Goal: Information Seeking & Learning: Learn about a topic

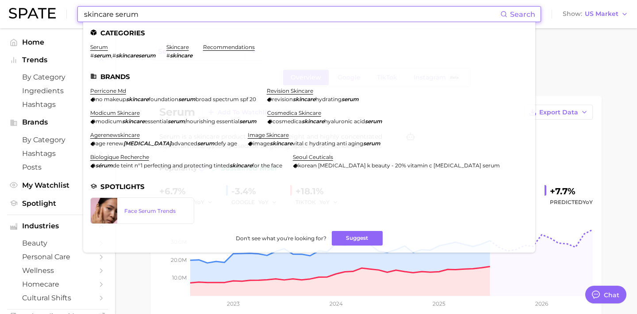
click at [189, 16] on input "skincare serum" at bounding box center [291, 14] width 417 height 15
click at [189, 15] on input "skincare serum" at bounding box center [291, 14] width 417 height 15
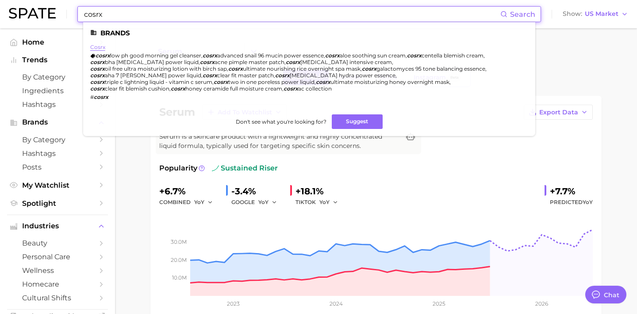
type input "cosrx"
click at [95, 46] on link "cosrx" at bounding box center [97, 47] width 15 height 7
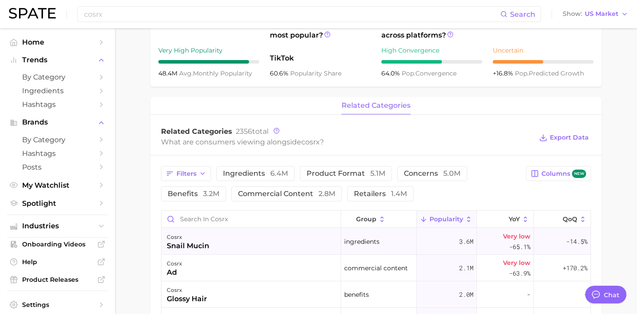
scroll to position [293, 0]
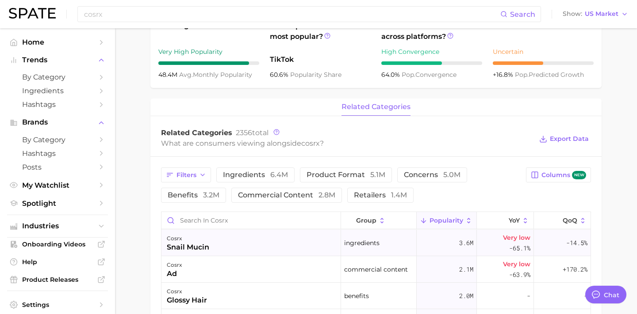
click at [265, 248] on div "cosrx snail mucin" at bounding box center [251, 243] width 180 height 27
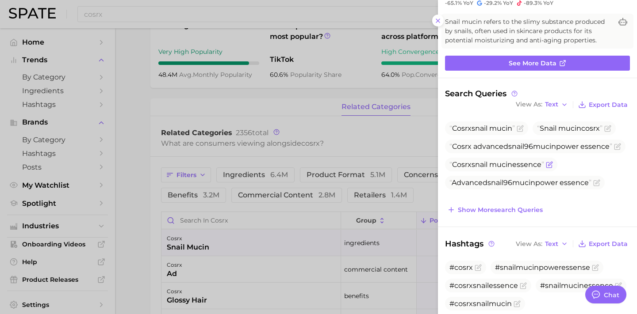
scroll to position [0, 0]
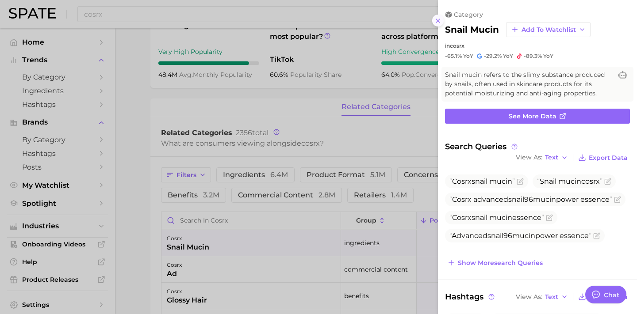
click at [439, 26] on button at bounding box center [438, 21] width 12 height 12
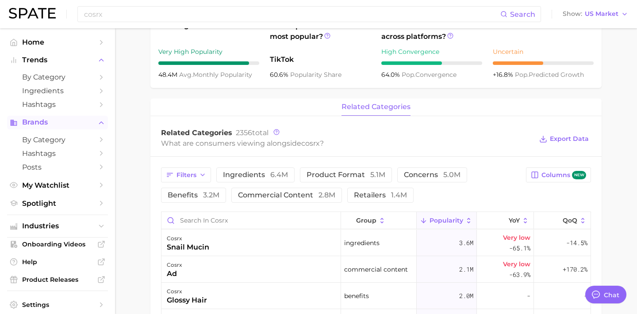
click at [49, 117] on button "Brands" at bounding box center [57, 122] width 101 height 13
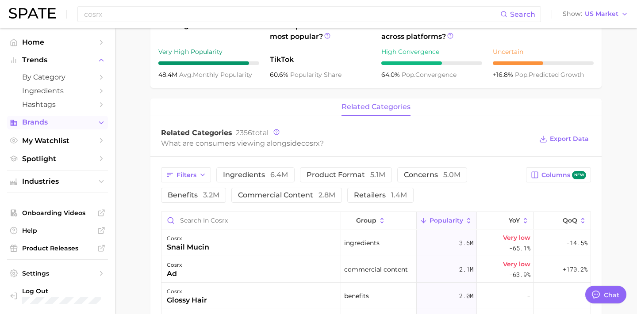
click at [49, 118] on button "Brands" at bounding box center [57, 122] width 101 height 13
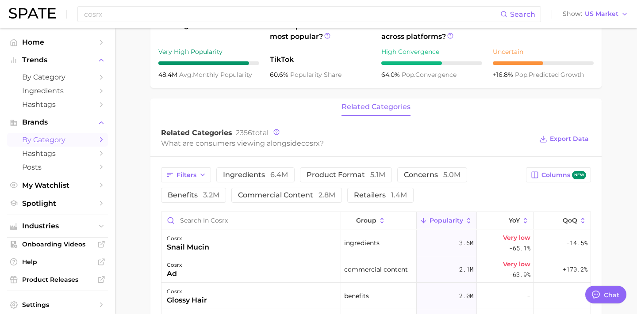
click at [49, 143] on span "by Category" at bounding box center [57, 140] width 71 height 8
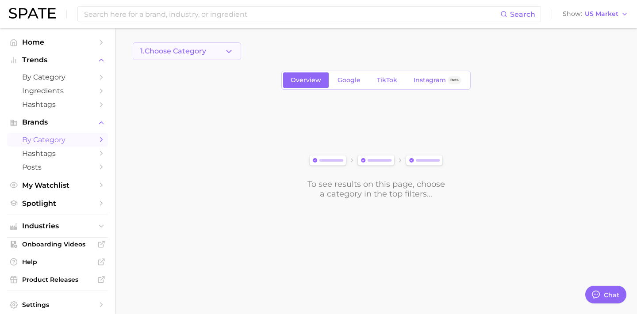
click at [192, 50] on span "1. Choose Category" at bounding box center [173, 51] width 66 height 8
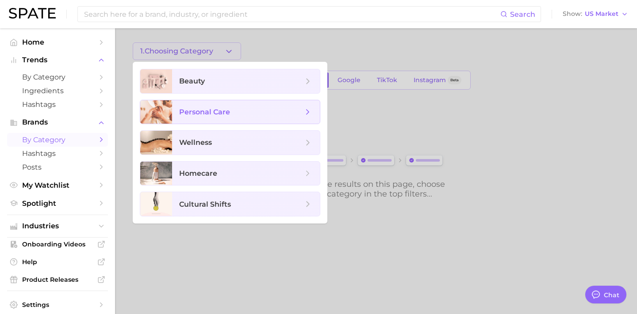
click at [211, 108] on span "personal care" at bounding box center [204, 112] width 51 height 8
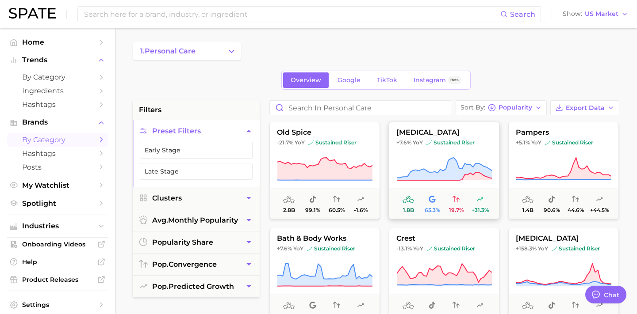
click at [431, 130] on span "[MEDICAL_DATA]" at bounding box center [444, 133] width 110 height 8
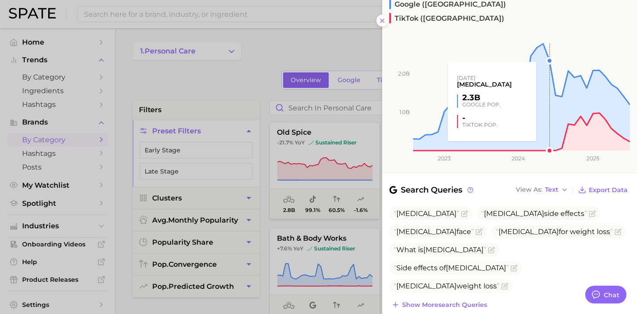
scroll to position [159, 0]
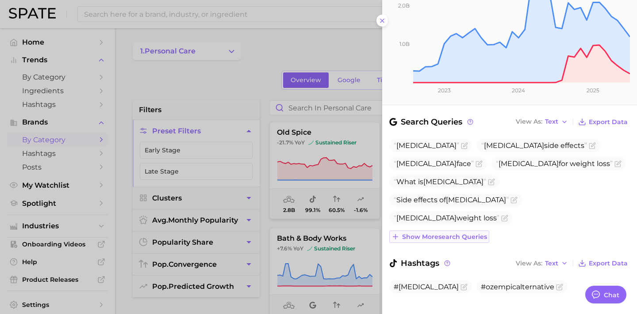
click at [460, 234] on span "Show more search queries" at bounding box center [444, 238] width 85 height 8
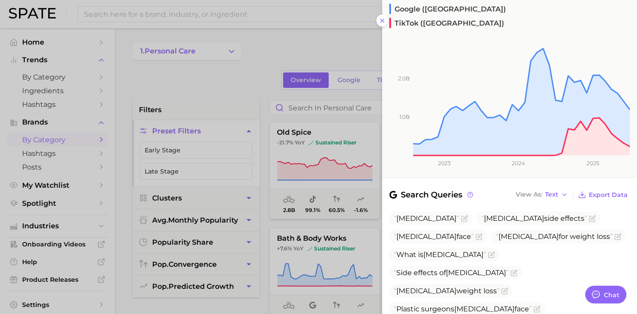
scroll to position [0, 0]
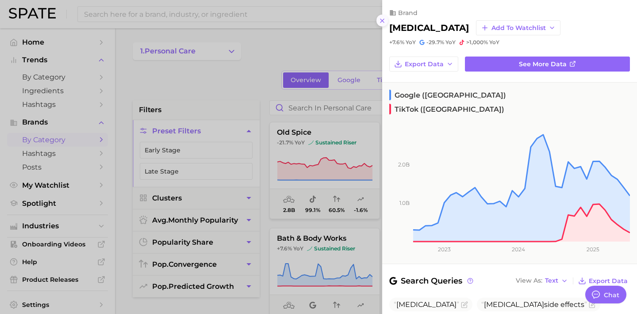
click at [382, 24] on button at bounding box center [382, 21] width 12 height 12
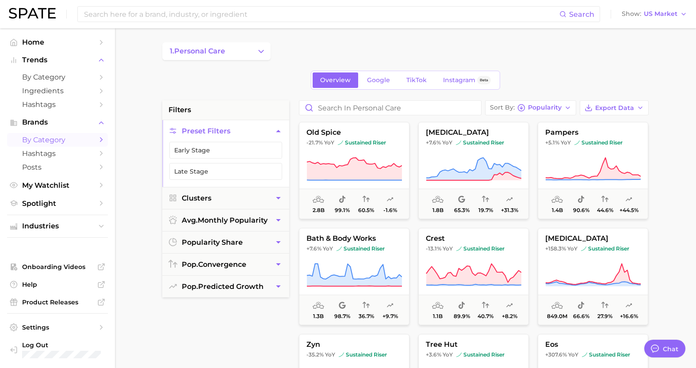
type textarea "x"
